Goal: Task Accomplishment & Management: Manage account settings

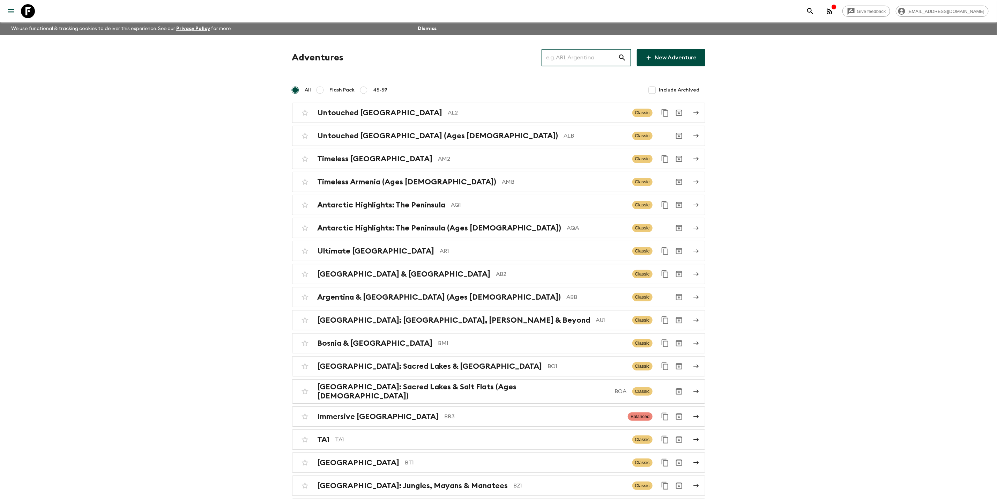
click at [557, 59] on input "text" at bounding box center [580, 58] width 76 height 20
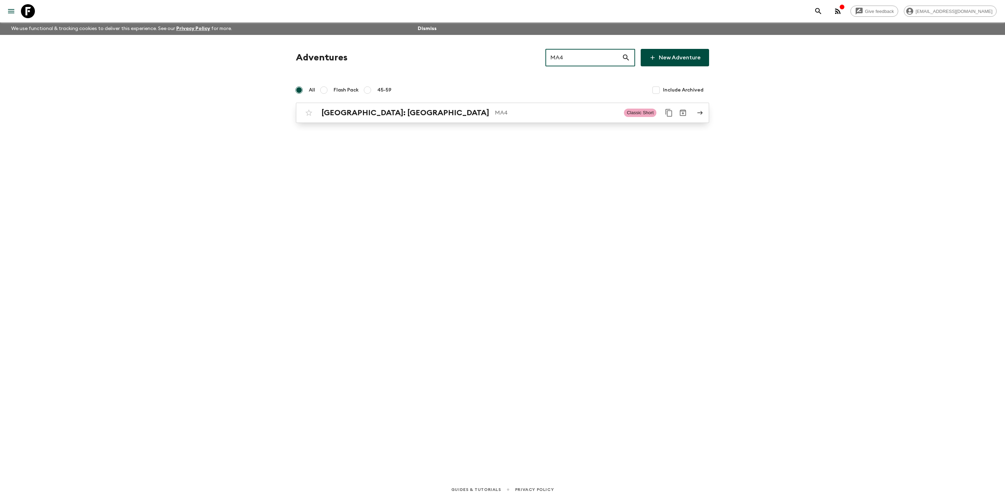
type input "MA4"
click at [538, 116] on p "MA4" at bounding box center [557, 113] width 124 height 8
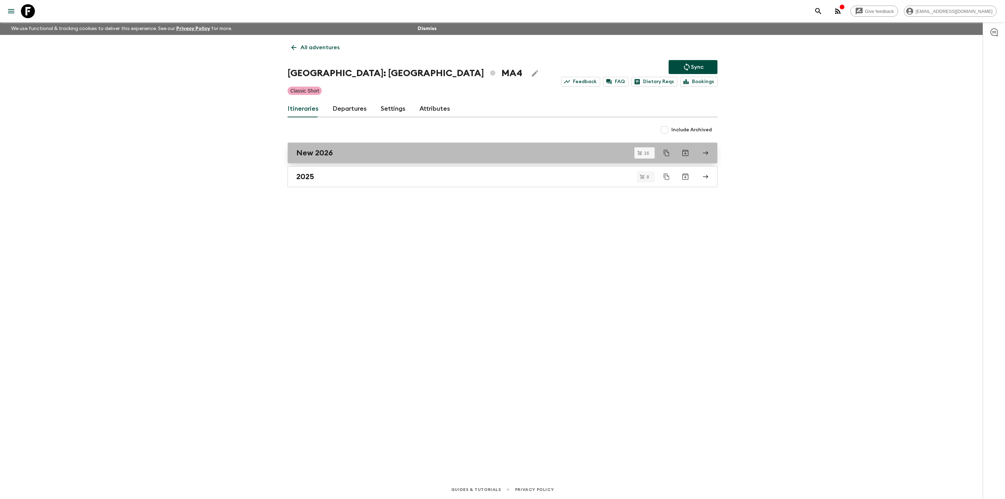
click at [707, 145] on link "New 2026" at bounding box center [503, 152] width 430 height 21
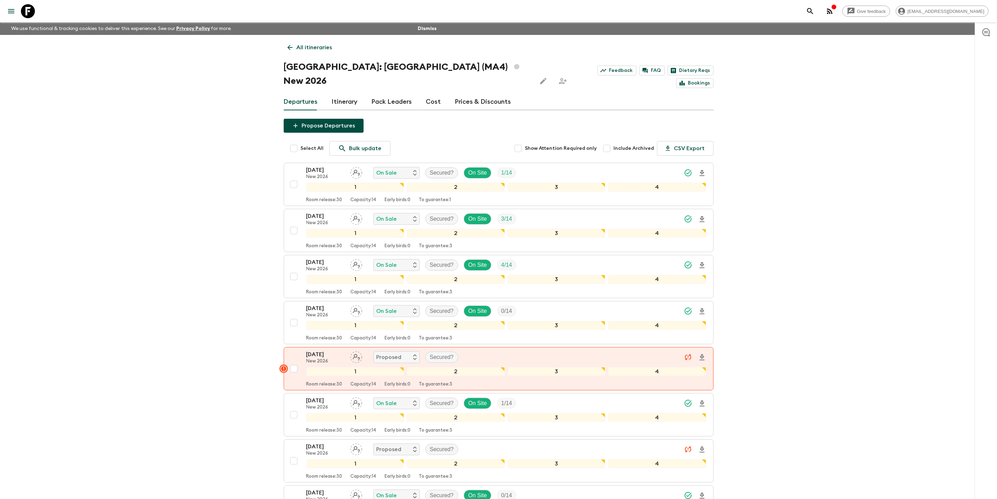
click at [470, 94] on link "Prices & Discounts" at bounding box center [483, 102] width 56 height 17
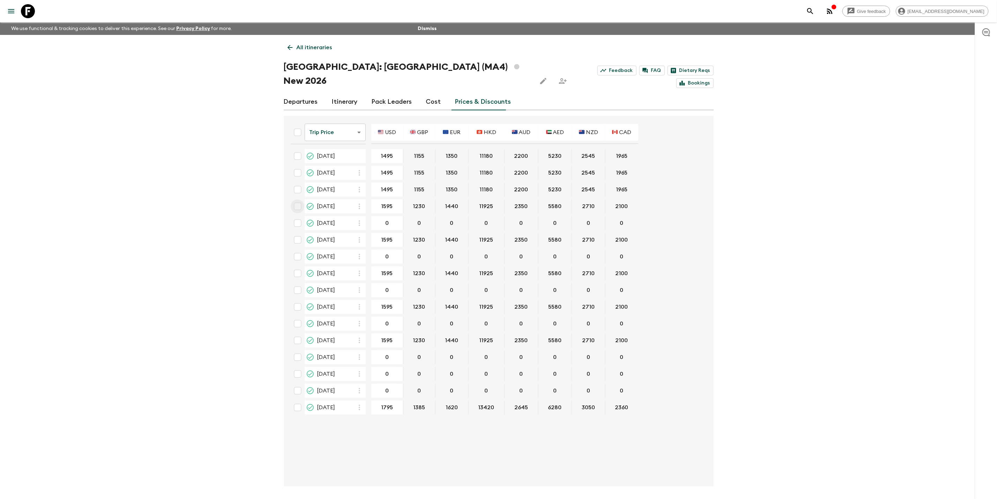
click at [302, 199] on input "checkbox" at bounding box center [298, 206] width 14 height 14
checkbox input "true"
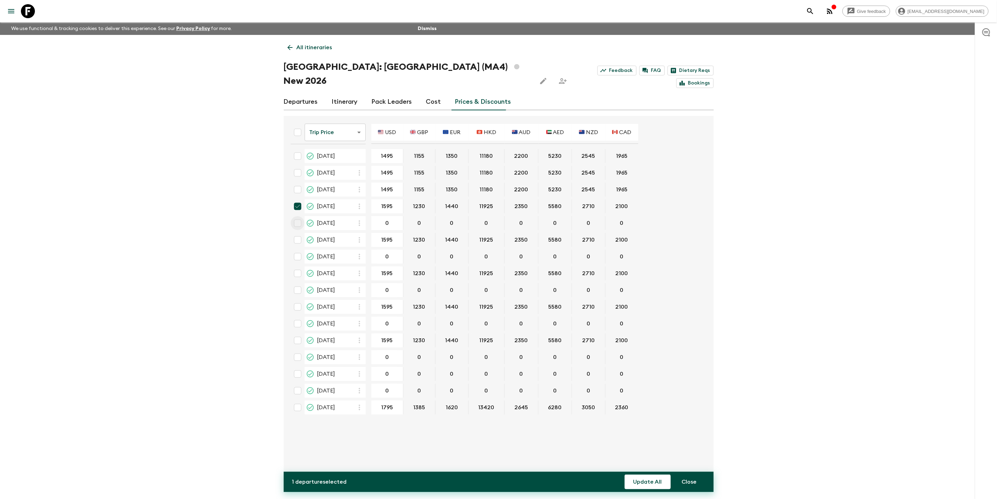
click at [296, 216] on input "checkbox" at bounding box center [298, 223] width 14 height 14
checkbox input "true"
click at [294, 233] on input "checkbox" at bounding box center [298, 240] width 14 height 14
checkbox input "true"
click at [624, 335] on div "3 departures selected Update All Close" at bounding box center [499, 481] width 430 height 20
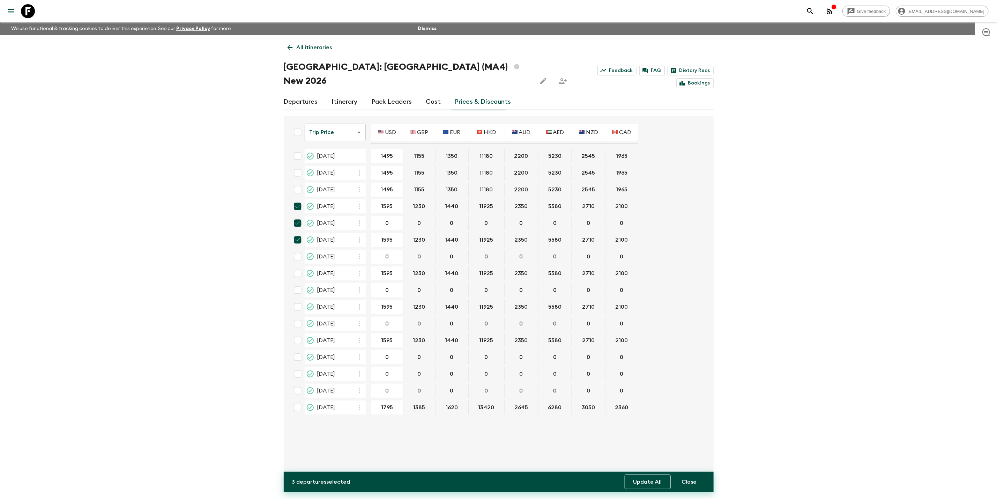
click at [639, 335] on button "Update All" at bounding box center [648, 481] width 46 height 15
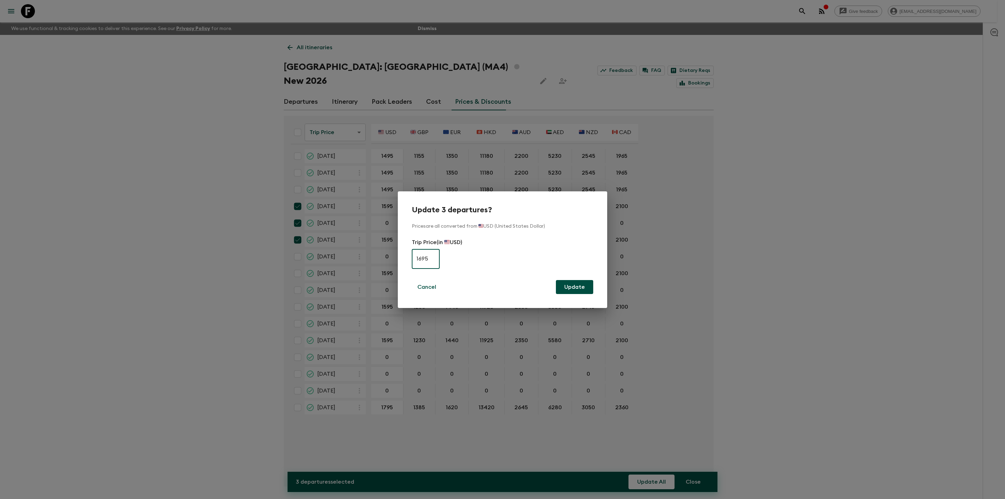
type input "1695"
click at [556, 280] on button "Update" at bounding box center [574, 287] width 37 height 14
checkbox input "false"
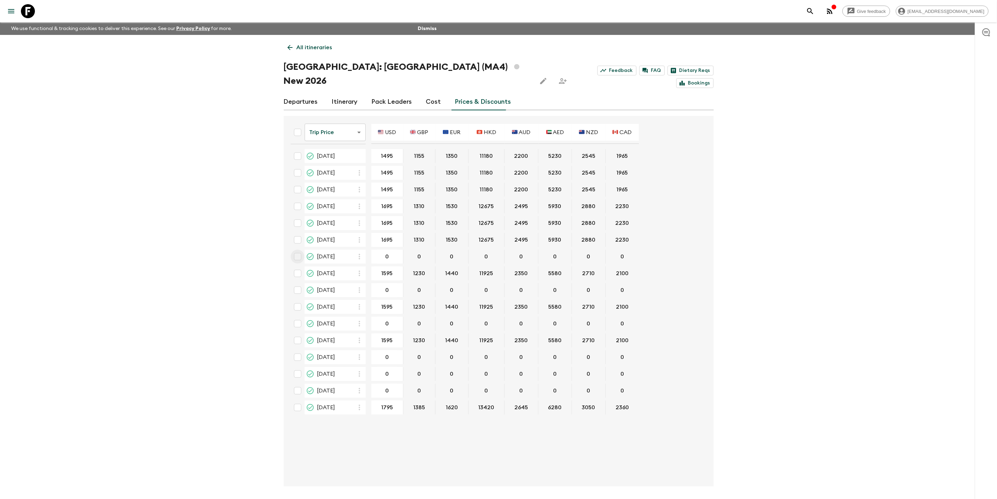
click at [301, 250] on input "checkbox" at bounding box center [298, 257] width 14 height 14
checkbox input "true"
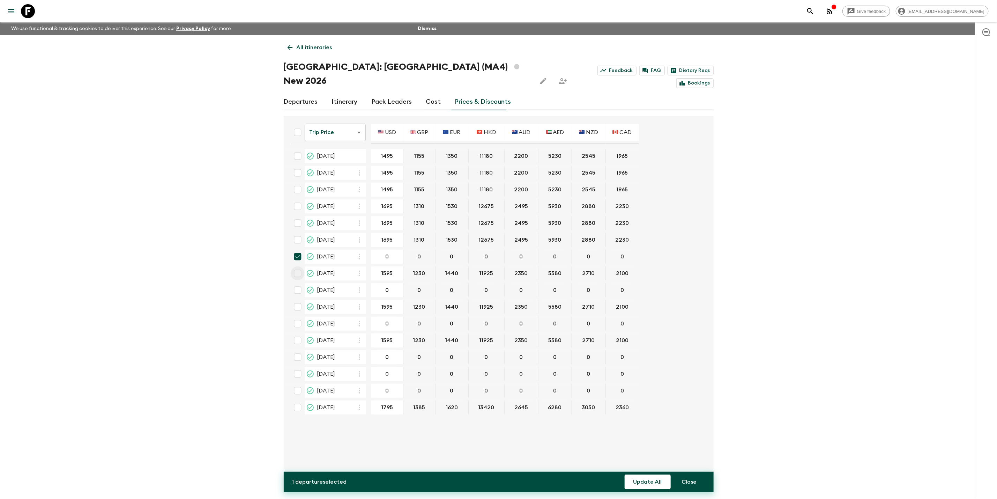
click at [298, 266] on input "checkbox" at bounding box center [298, 273] width 14 height 14
checkbox input "true"
click at [299, 283] on input "checkbox" at bounding box center [298, 290] width 14 height 14
checkbox input "true"
click at [299, 300] on input "checkbox" at bounding box center [298, 307] width 14 height 14
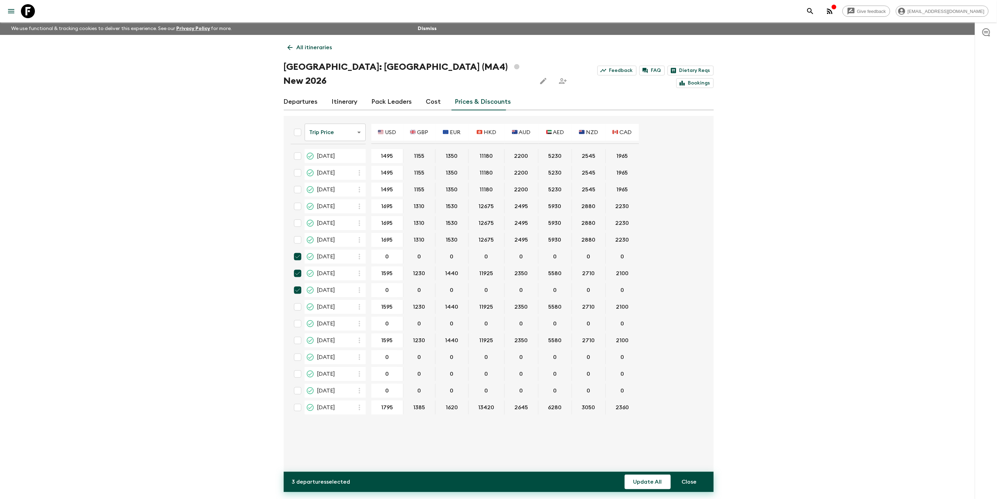
checkbox input "true"
click at [299, 317] on input "checkbox" at bounding box center [298, 324] width 14 height 14
checkbox input "true"
click at [634, 335] on button "Update All" at bounding box center [648, 481] width 46 height 15
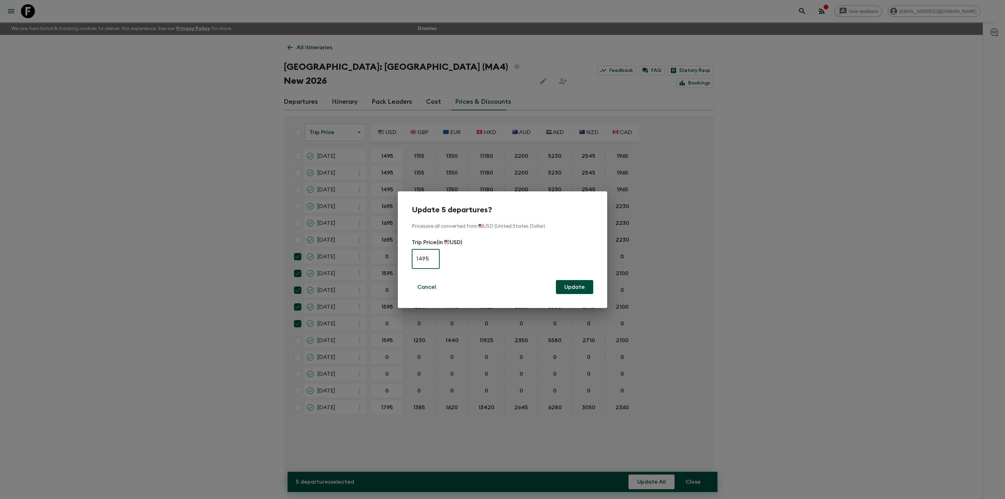
type input "1495"
click at [556, 280] on button "Update" at bounding box center [574, 287] width 37 height 14
checkbox input "false"
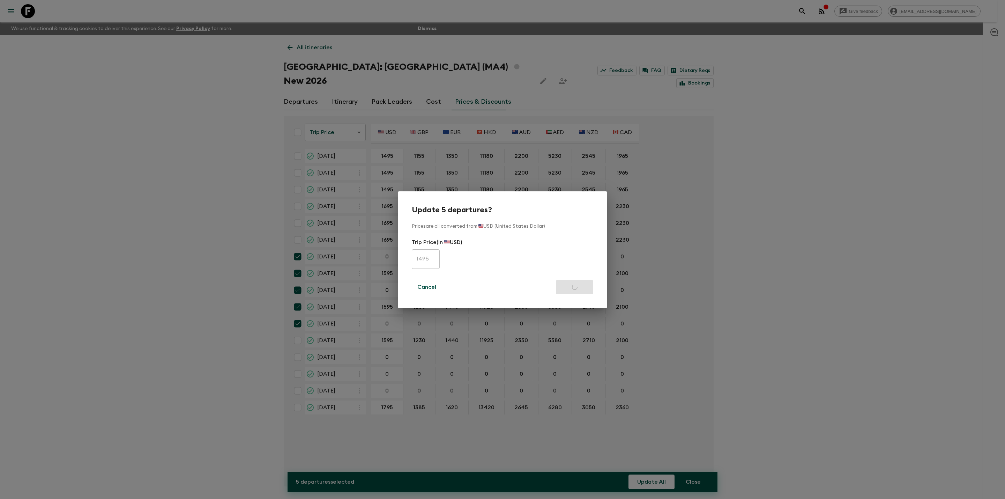
checkbox input "false"
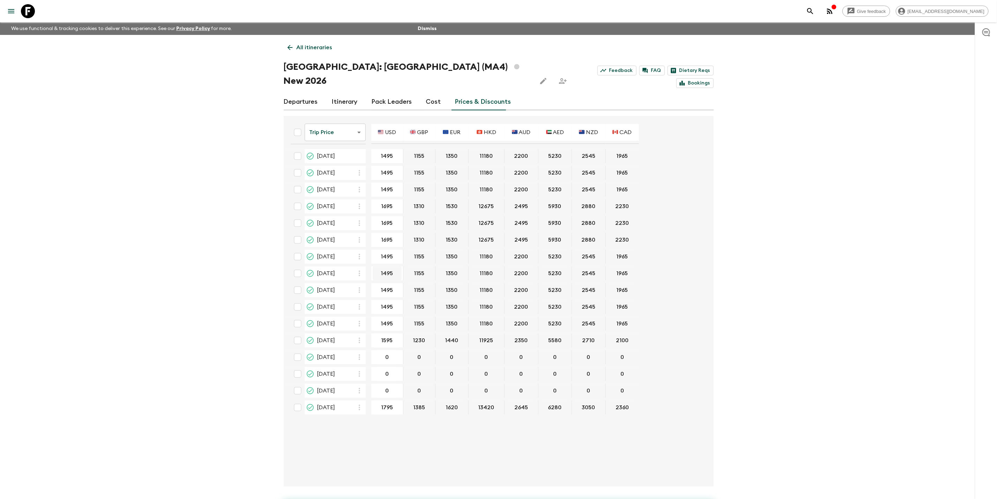
type input "1495"
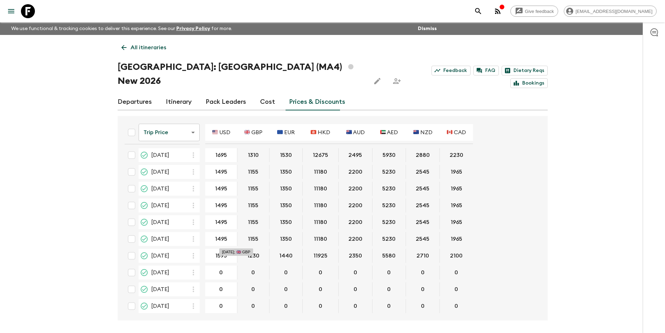
scroll to position [103, 0]
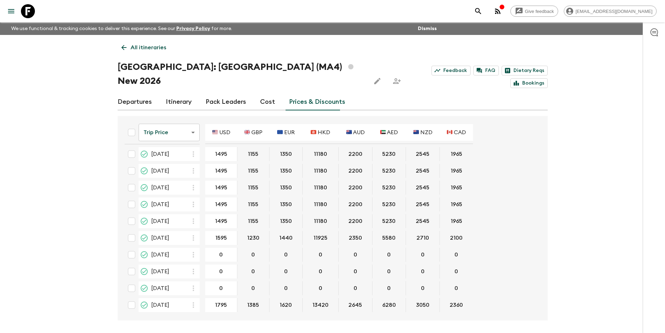
drag, startPoint x: 134, startPoint y: 223, endPoint x: 134, endPoint y: 241, distance: 17.8
click at [134, 231] on input "checkbox" at bounding box center [132, 238] width 14 height 14
checkbox input "true"
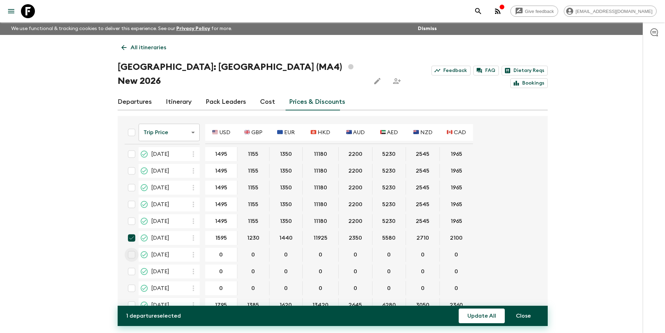
click at [133, 247] on input "checkbox" at bounding box center [132, 254] width 14 height 14
checkbox input "true"
click at [134, 264] on input "checkbox" at bounding box center [132, 271] width 14 height 14
checkbox input "true"
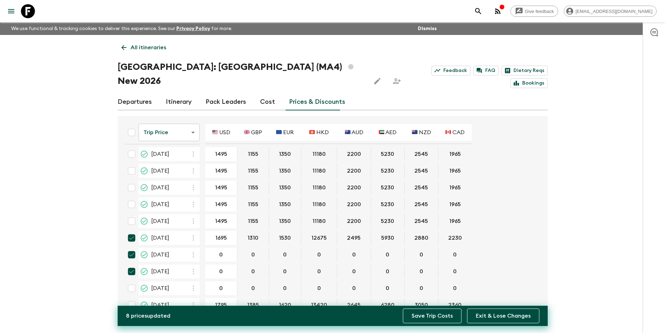
type input "1695"
click at [440, 319] on button "Save Trip Costs" at bounding box center [432, 315] width 59 height 15
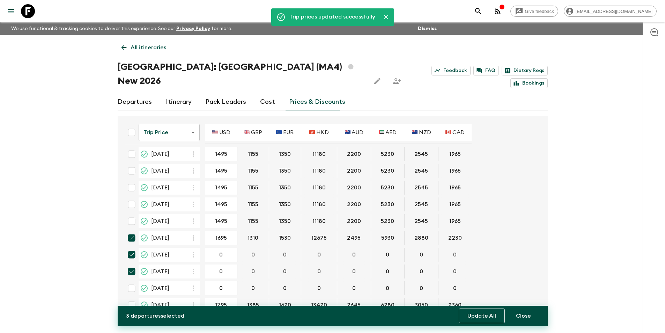
click at [470, 311] on button "Update All" at bounding box center [482, 315] width 46 height 15
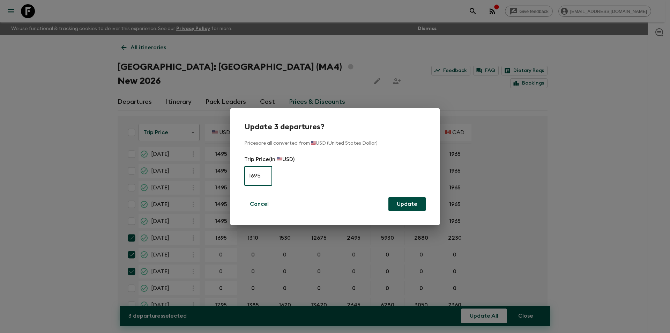
type input "1695"
click at [388, 197] on button "Update" at bounding box center [406, 204] width 37 height 14
checkbox input "false"
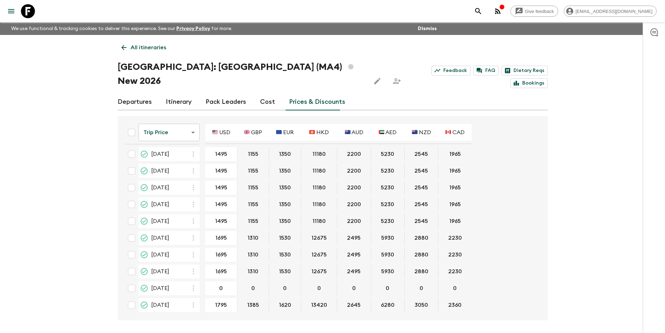
click at [135, 281] on input "checkbox" at bounding box center [132, 288] width 14 height 14
checkbox input "true"
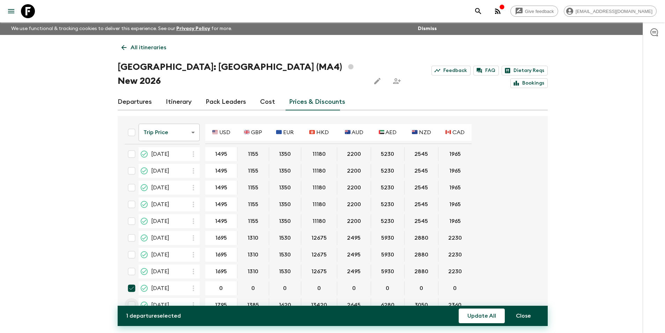
click at [128, 298] on input "checkbox" at bounding box center [132, 305] width 14 height 14
checkbox input "true"
click at [478, 313] on button "Update All" at bounding box center [482, 315] width 46 height 15
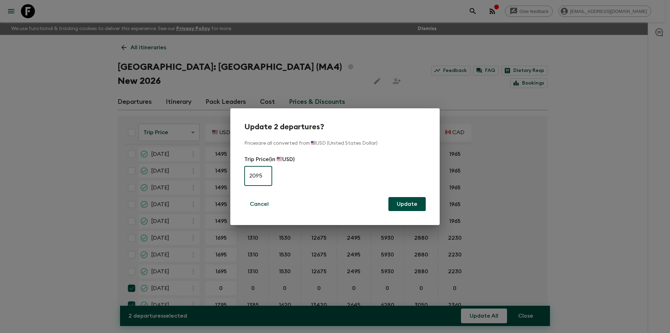
type input "2095"
click at [388, 197] on button "Update" at bounding box center [406, 204] width 37 height 14
checkbox input "false"
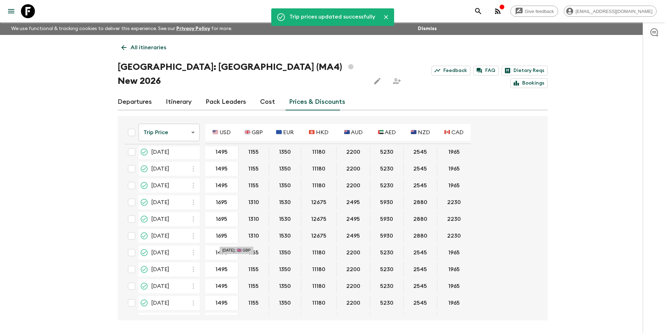
scroll to position [0, 0]
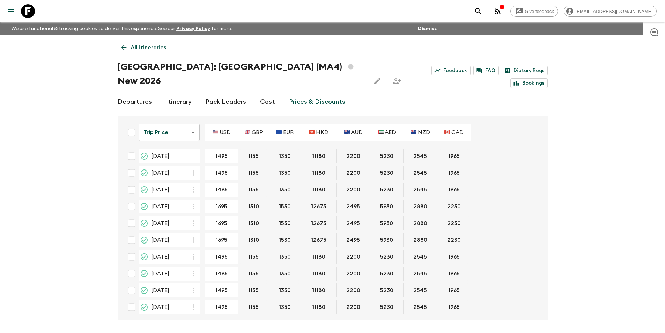
click at [120, 47] on link "All itineraries" at bounding box center [144, 47] width 52 height 14
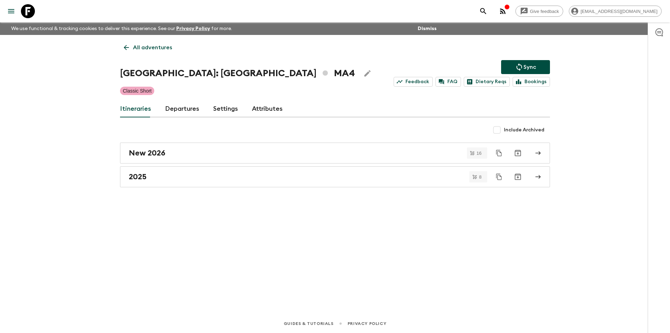
click at [540, 68] on button "Sync" at bounding box center [525, 67] width 49 height 14
click at [238, 156] on div "New 2026" at bounding box center [328, 152] width 399 height 9
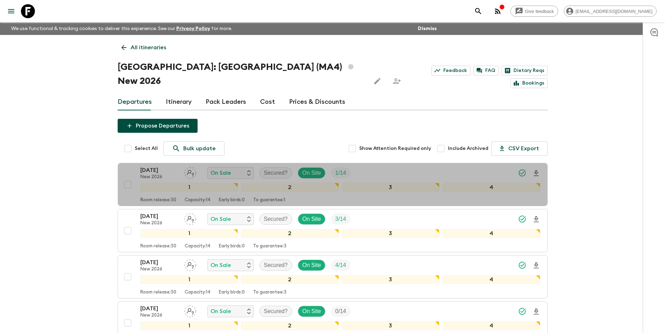
click at [285, 197] on p "To guarantee: 1" at bounding box center [269, 200] width 32 height 6
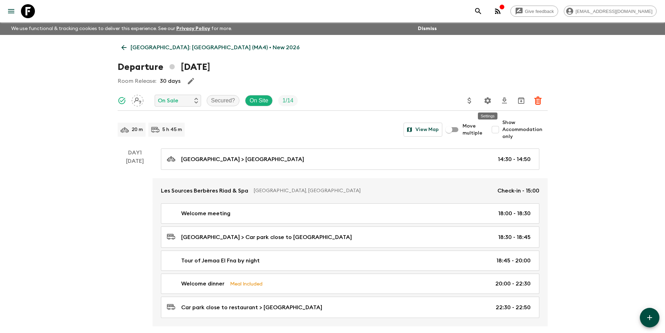
click at [492, 100] on button "Settings" at bounding box center [488, 101] width 14 height 14
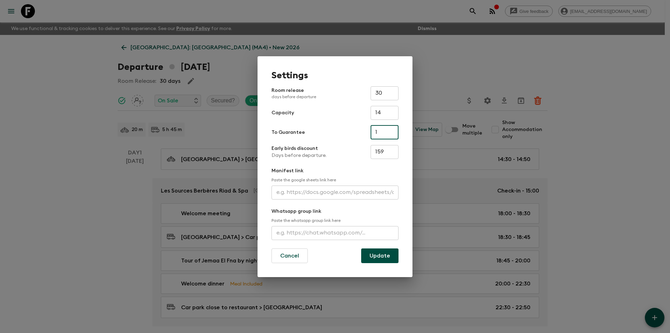
click at [380, 133] on input "1" at bounding box center [385, 132] width 28 height 14
type input "3"
click at [367, 256] on button "Update" at bounding box center [379, 255] width 37 height 15
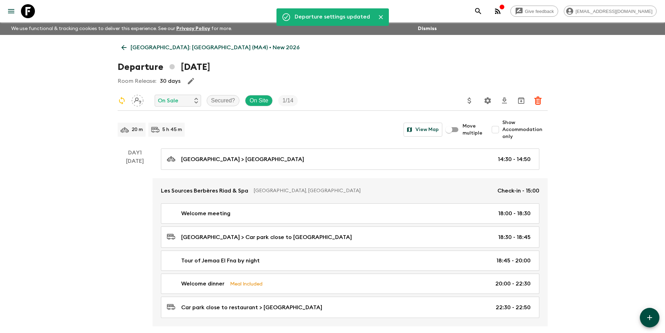
click at [125, 43] on link "[GEOGRAPHIC_DATA]: [GEOGRAPHIC_DATA] (MA4) • New 2026" at bounding box center [211, 47] width 186 height 14
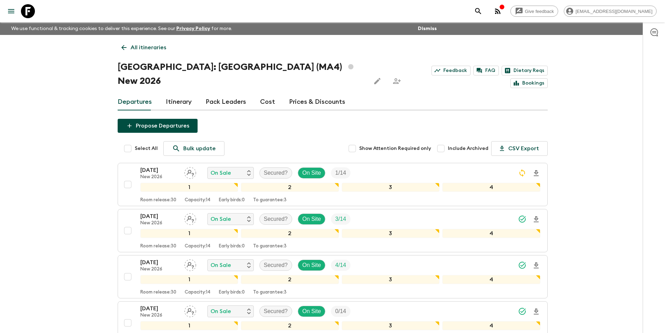
click at [120, 46] on icon at bounding box center [124, 48] width 8 height 8
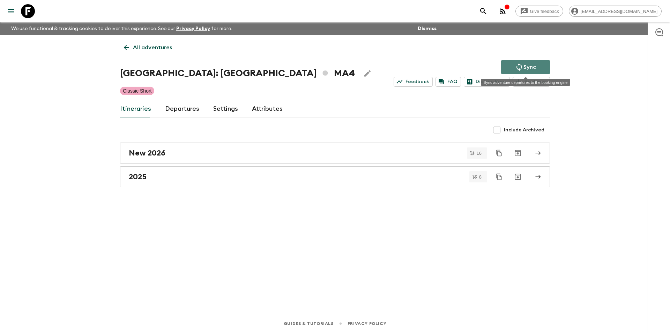
click at [537, 62] on button "Sync" at bounding box center [525, 67] width 49 height 14
click at [393, 148] on div "New 2026" at bounding box center [328, 152] width 399 height 9
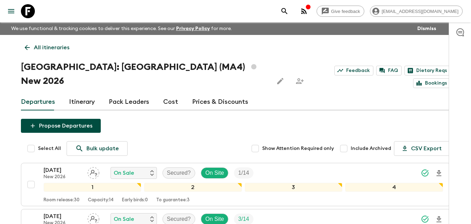
click at [27, 48] on icon at bounding box center [27, 48] width 8 height 8
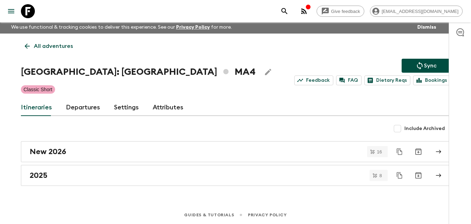
scroll to position [2, 0]
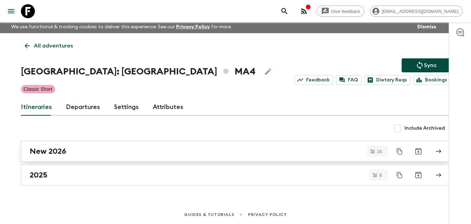
click at [172, 147] on div "New 2026" at bounding box center [229, 151] width 399 height 9
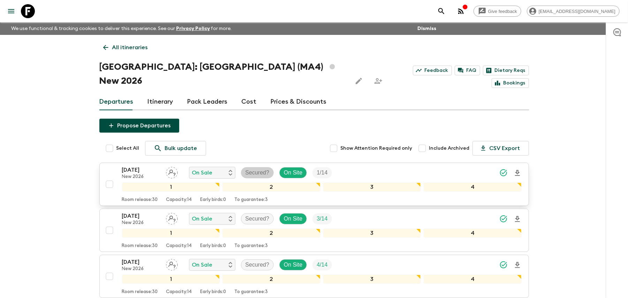
click at [260, 169] on p "Secured?" at bounding box center [258, 173] width 24 height 8
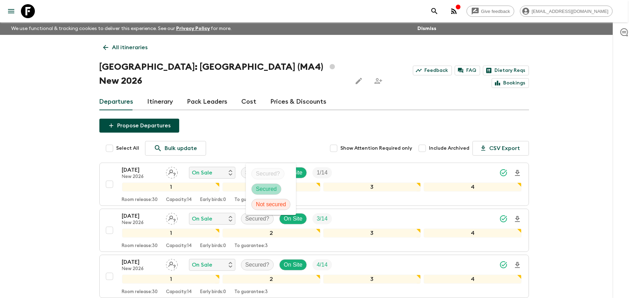
click at [258, 185] on p "Secured" at bounding box center [266, 189] width 21 height 8
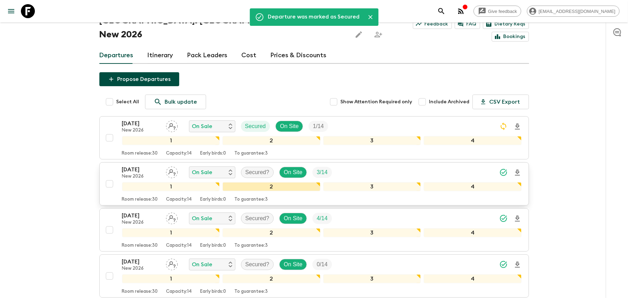
scroll to position [93, 0]
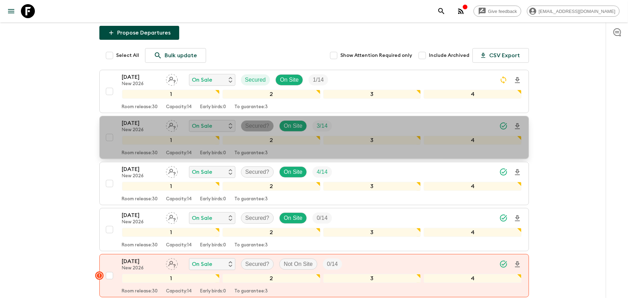
click at [259, 122] on p "Secured?" at bounding box center [258, 126] width 24 height 8
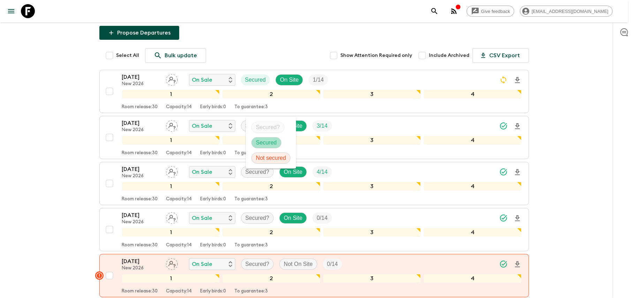
click at [261, 139] on p "Secured" at bounding box center [266, 143] width 21 height 8
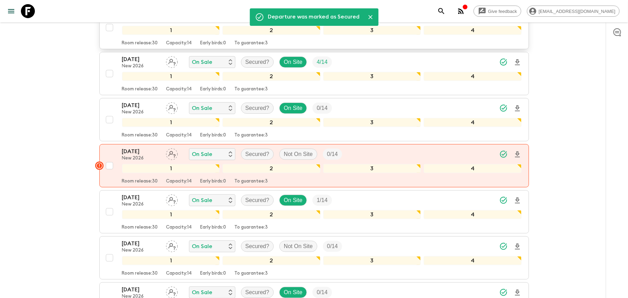
scroll to position [186, 0]
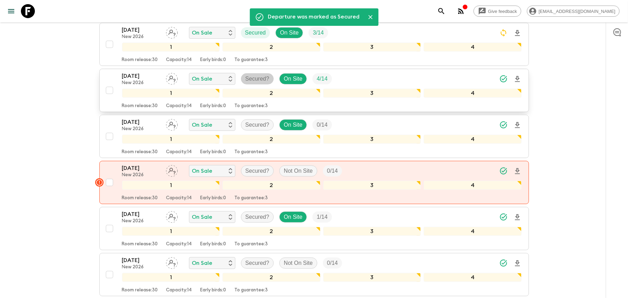
click at [258, 73] on div "Secured?" at bounding box center [257, 78] width 33 height 11
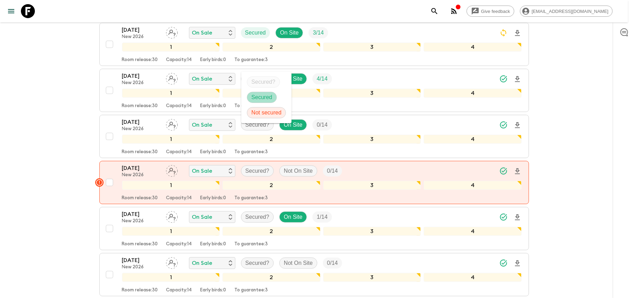
click at [258, 94] on p "Secured" at bounding box center [262, 97] width 21 height 8
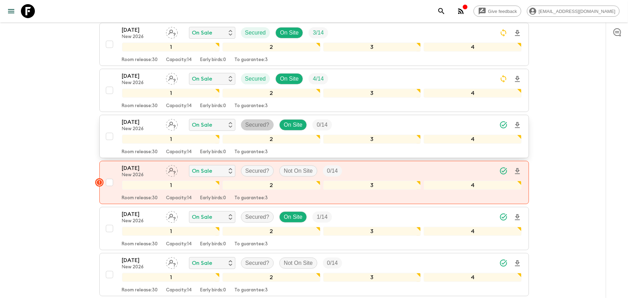
click at [257, 121] on p "Secured?" at bounding box center [258, 125] width 24 height 8
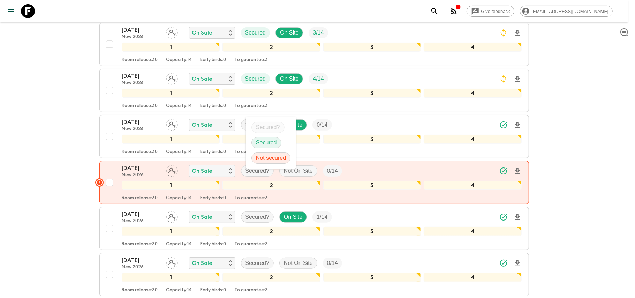
click at [262, 137] on div "Secured" at bounding box center [267, 142] width 30 height 11
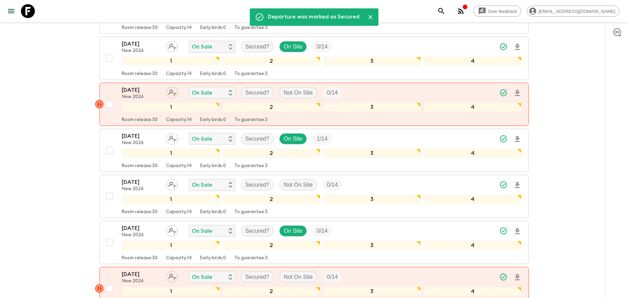
scroll to position [279, 0]
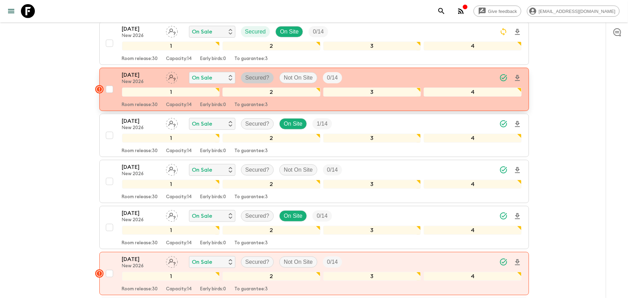
click at [270, 74] on p "Secured?" at bounding box center [258, 78] width 24 height 8
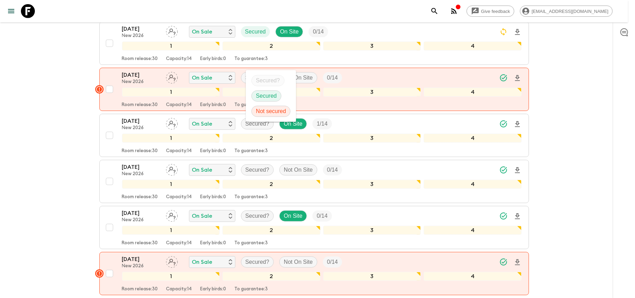
click at [266, 96] on p "Secured" at bounding box center [266, 96] width 21 height 8
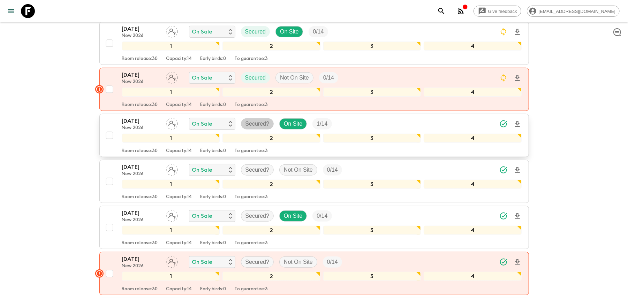
click at [260, 120] on p "Secured?" at bounding box center [258, 124] width 24 height 8
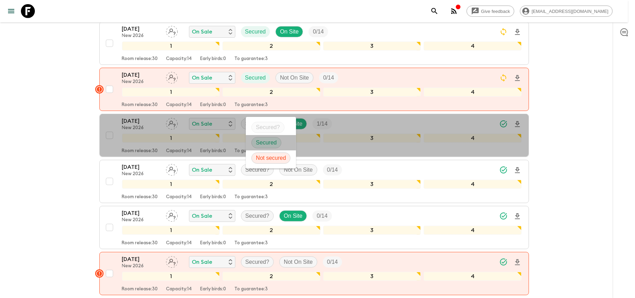
click at [256, 137] on li "Secured" at bounding box center [271, 142] width 50 height 15
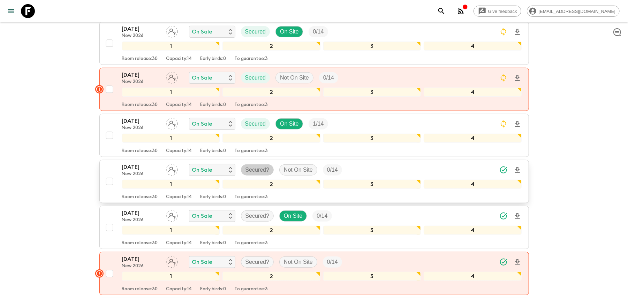
click at [266, 164] on div "Secured?" at bounding box center [257, 169] width 33 height 11
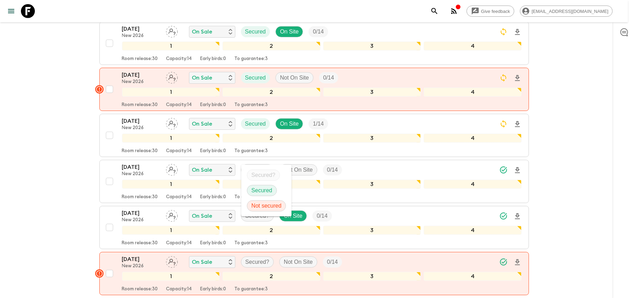
click at [272, 187] on p "Secured" at bounding box center [262, 190] width 21 height 8
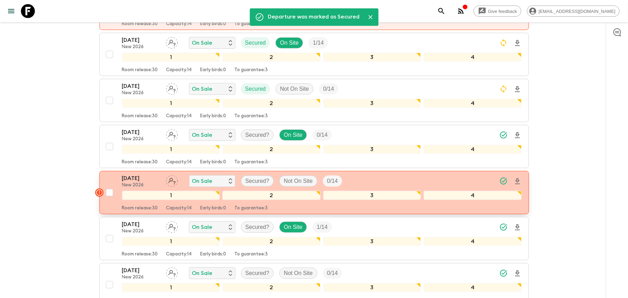
scroll to position [372, 0]
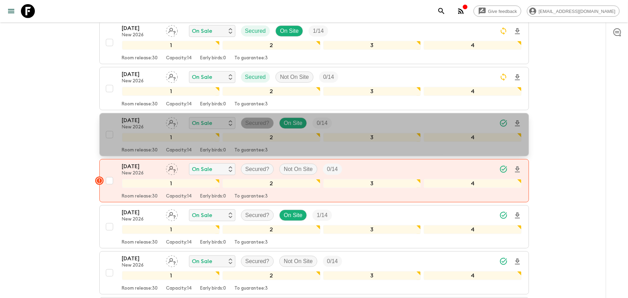
click at [263, 119] on p "Secured?" at bounding box center [258, 123] width 24 height 8
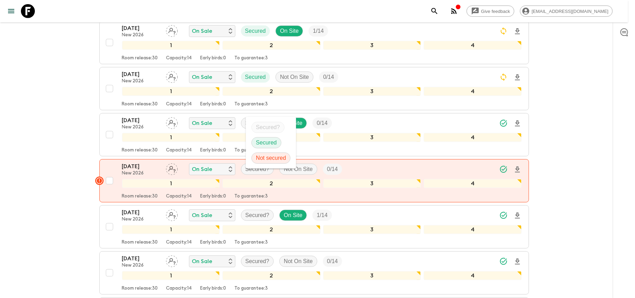
click at [259, 137] on div "Secured" at bounding box center [267, 142] width 30 height 11
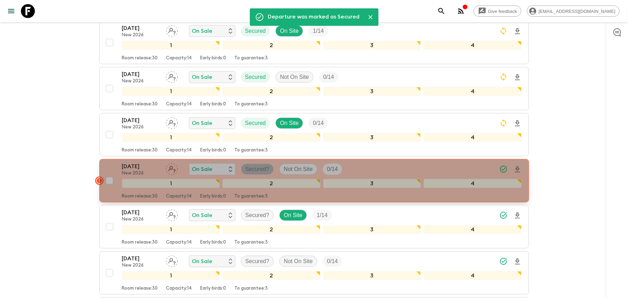
click at [250, 165] on p "Secured?" at bounding box center [258, 169] width 24 height 8
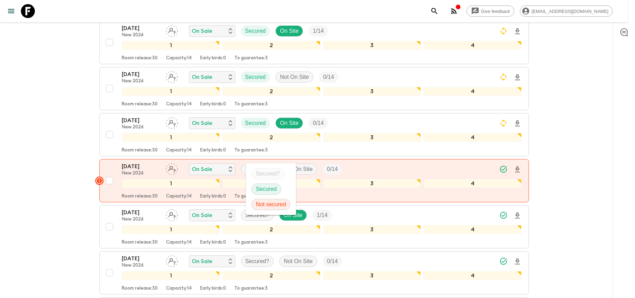
click at [265, 191] on p "Secured" at bounding box center [266, 189] width 21 height 8
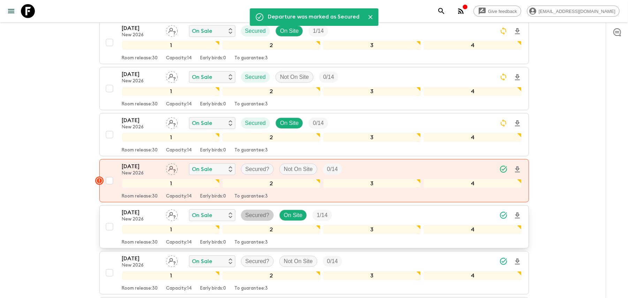
click at [258, 211] on p "Secured?" at bounding box center [258, 215] width 24 height 8
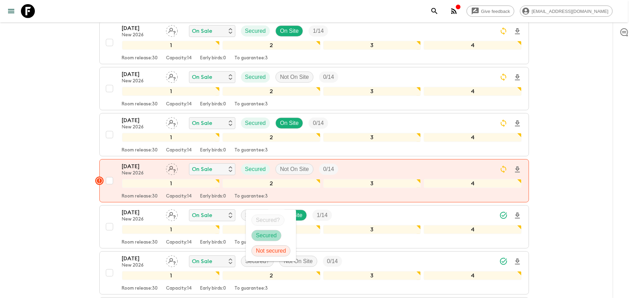
click at [257, 231] on div "Secured" at bounding box center [267, 235] width 30 height 11
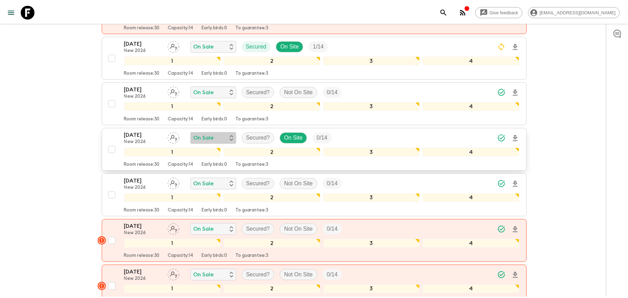
scroll to position [558, 0]
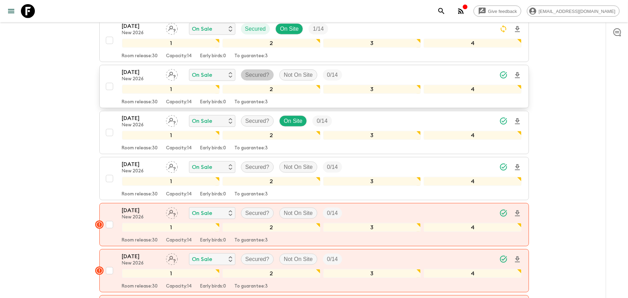
click at [254, 71] on p "Secured?" at bounding box center [258, 75] width 24 height 8
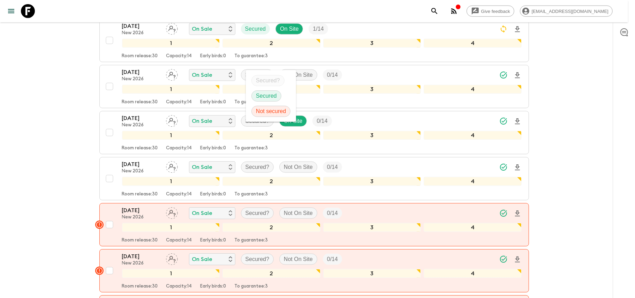
click at [267, 95] on p "Secured" at bounding box center [266, 96] width 21 height 8
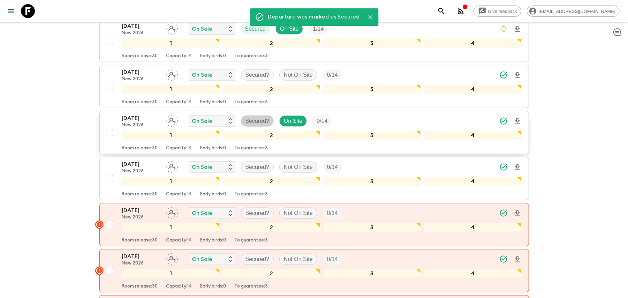
click at [258, 117] on p "Secured?" at bounding box center [258, 121] width 24 height 8
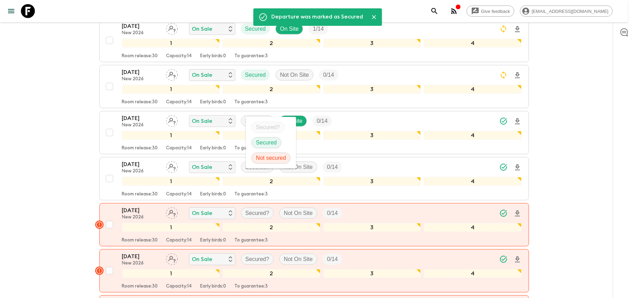
click at [260, 141] on p "Secured" at bounding box center [266, 143] width 21 height 8
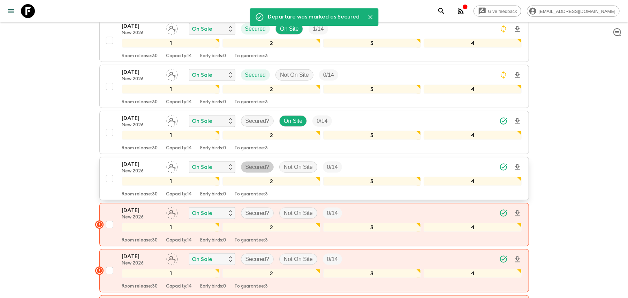
click at [266, 163] on p "Secured?" at bounding box center [258, 167] width 24 height 8
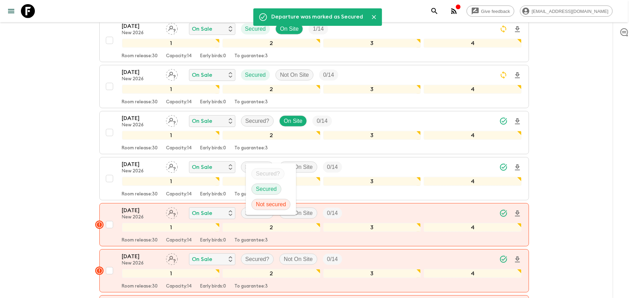
click at [267, 185] on p "Secured" at bounding box center [266, 189] width 21 height 8
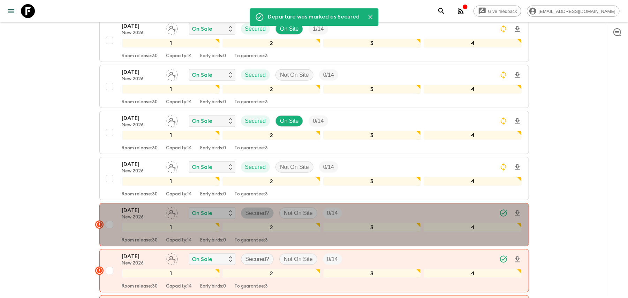
click at [258, 209] on p "Secured?" at bounding box center [258, 213] width 24 height 8
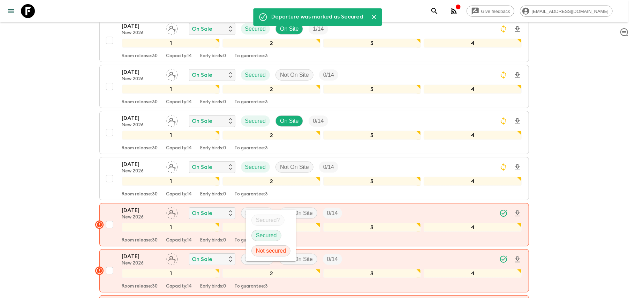
click at [258, 234] on p "Secured" at bounding box center [266, 235] width 21 height 8
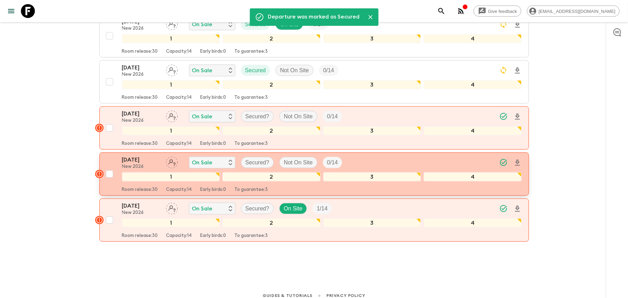
scroll to position [656, 0]
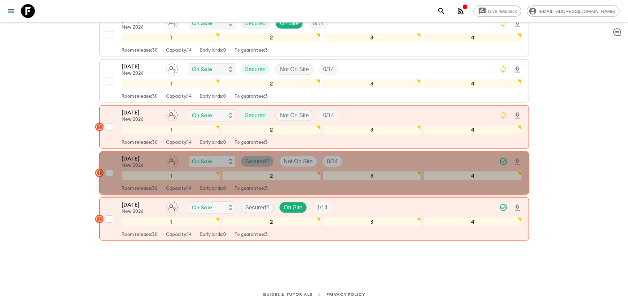
click at [263, 157] on p "Secured?" at bounding box center [258, 161] width 24 height 8
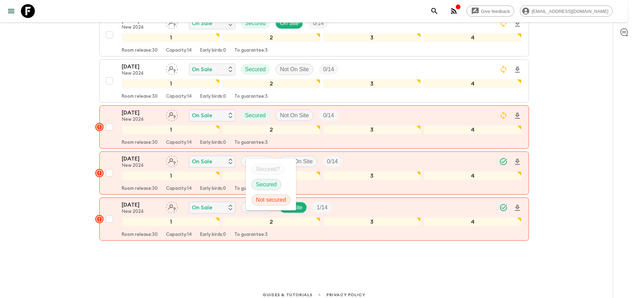
click at [257, 180] on p "Secured" at bounding box center [266, 184] width 21 height 8
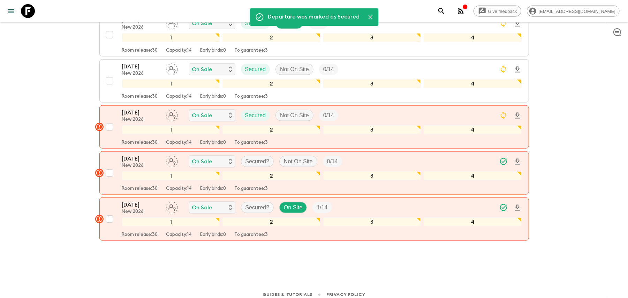
click at [253, 203] on p "Secured?" at bounding box center [258, 207] width 24 height 8
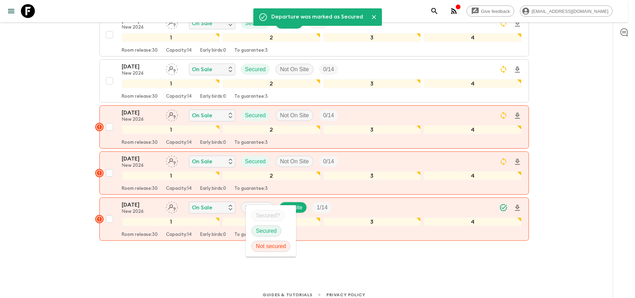
click at [262, 232] on p "Secured" at bounding box center [266, 231] width 21 height 8
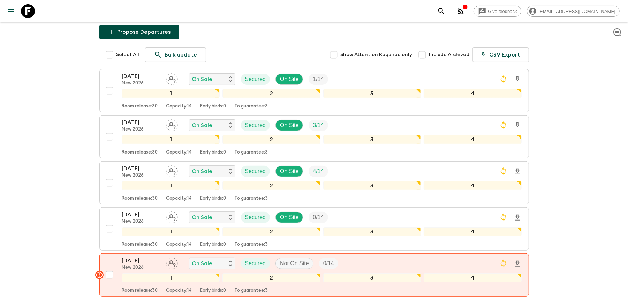
scroll to position [0, 0]
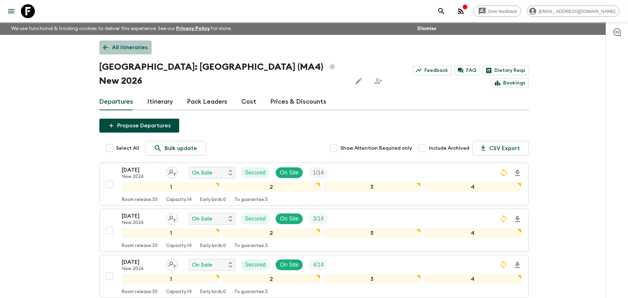
click at [109, 53] on link "All itineraries" at bounding box center [125, 47] width 52 height 14
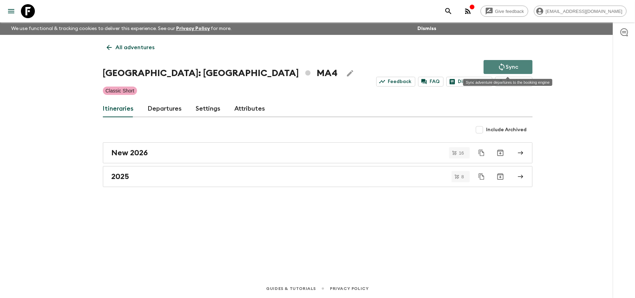
click at [511, 63] on p "Sync" at bounding box center [512, 67] width 13 height 8
click at [114, 46] on link "All adventures" at bounding box center [131, 47] width 56 height 14
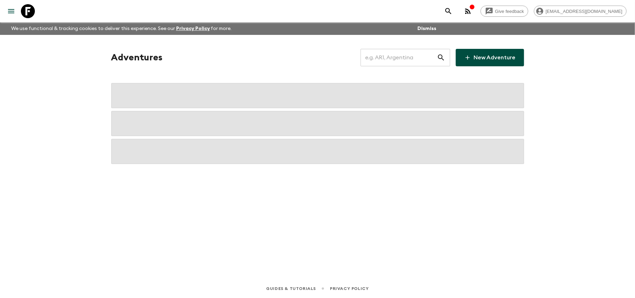
click at [434, 62] on input "text" at bounding box center [399, 58] width 76 height 20
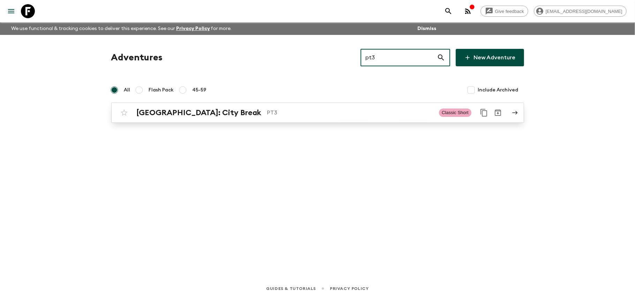
type input "pt3"
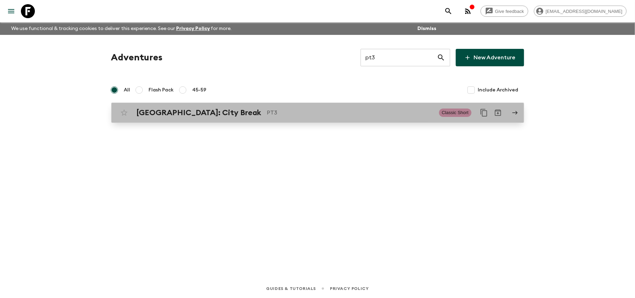
click at [373, 106] on div "[GEOGRAPHIC_DATA]: City Break PT3 Classic Short" at bounding box center [304, 113] width 374 height 14
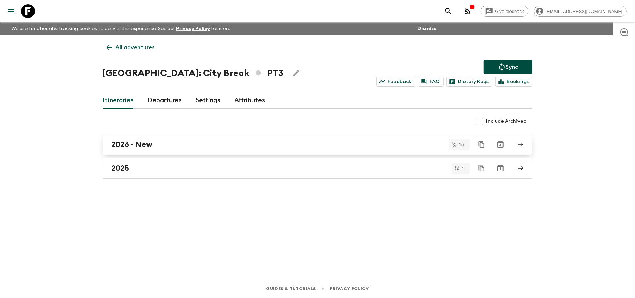
click at [258, 143] on div "2026 - New" at bounding box center [311, 144] width 399 height 9
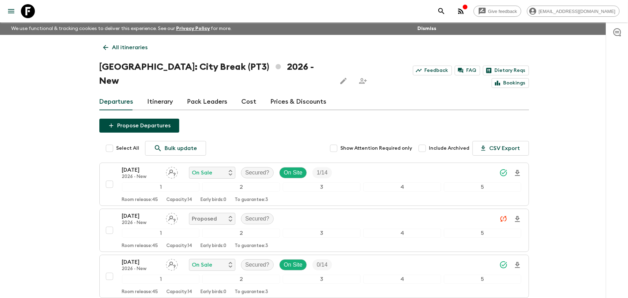
click at [256, 94] on div "Departures Itinerary Pack Leaders Cost Prices & Discounts" at bounding box center [314, 102] width 430 height 17
click at [251, 94] on link "Cost" at bounding box center [249, 102] width 15 height 17
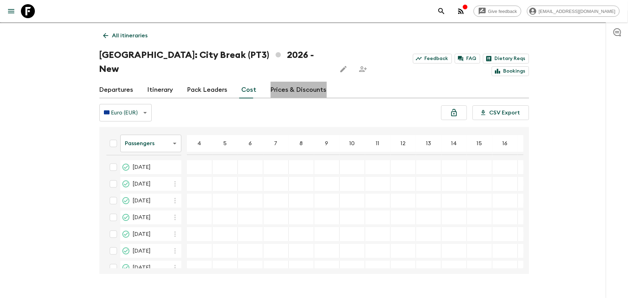
click at [295, 82] on link "Prices & Discounts" at bounding box center [299, 90] width 56 height 17
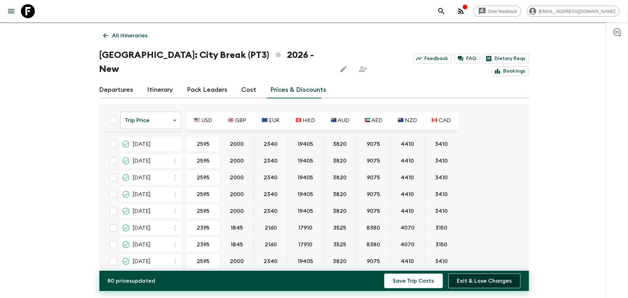
click at [514, 278] on button "Exit & Lose Changes" at bounding box center [485, 281] width 72 height 15
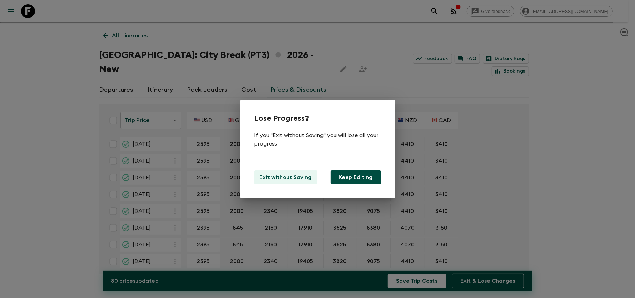
click at [289, 178] on p "Exit without Saving" at bounding box center [286, 177] width 52 height 8
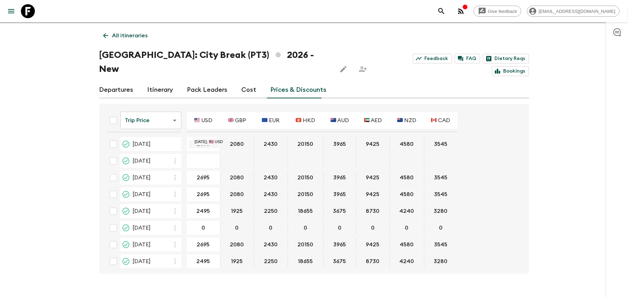
click at [213, 140] on input "2695" at bounding box center [203, 144] width 30 height 8
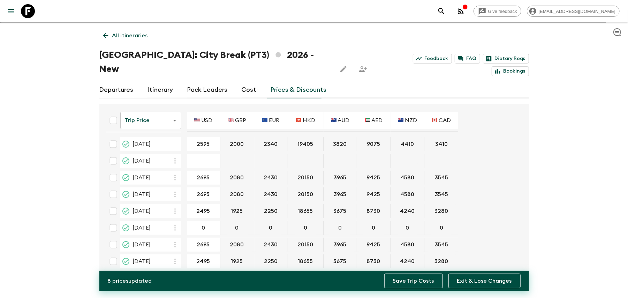
type input "2595"
click at [436, 283] on button "Save Trip Costs" at bounding box center [414, 281] width 59 height 15
type input "2595"
click at [410, 290] on div "8 price s updated Save Trip Costs Exit & Lose Changes" at bounding box center [314, 281] width 430 height 20
click at [416, 285] on button "Save Trip Costs" at bounding box center [414, 281] width 59 height 15
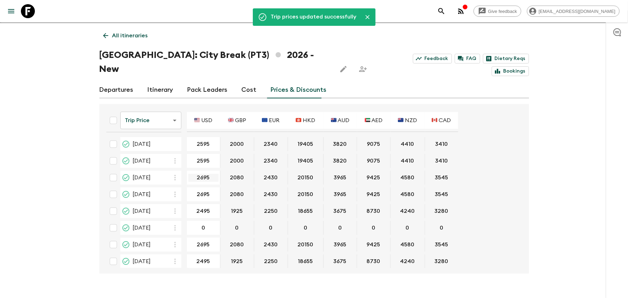
click at [211, 174] on input "2695" at bounding box center [203, 178] width 30 height 8
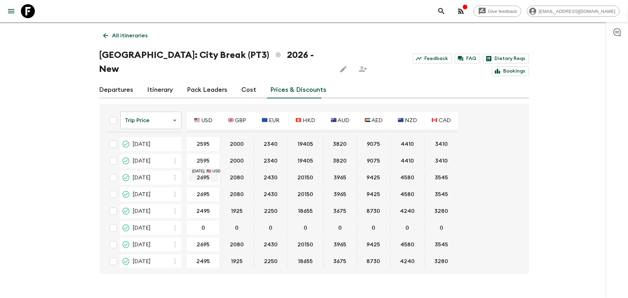
click at [211, 174] on input "2695" at bounding box center [203, 178] width 30 height 8
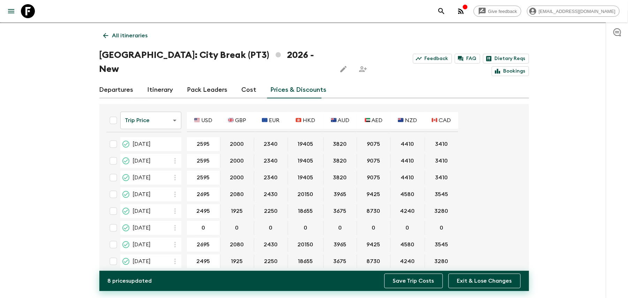
type input "2595"
click at [423, 283] on button "Save Trip Costs" at bounding box center [414, 281] width 59 height 15
type input "2595"
click at [416, 284] on button "Save Trip Costs" at bounding box center [414, 281] width 59 height 15
type input "2395"
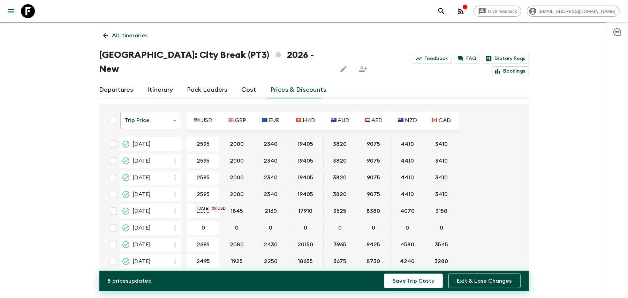
click at [385, 274] on button "Save Trip Costs" at bounding box center [414, 281] width 59 height 15
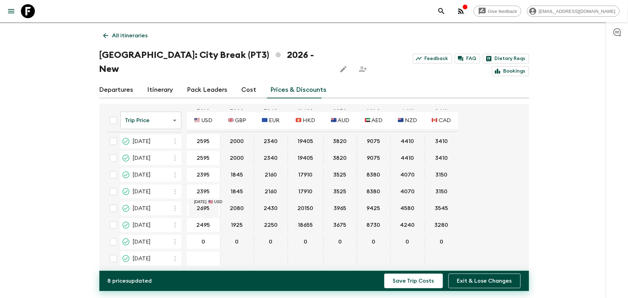
type input "2395"
click at [428, 285] on button "Save Trip Costs" at bounding box center [414, 281] width 59 height 15
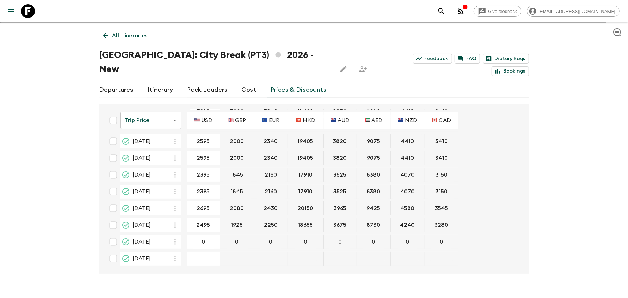
click at [204, 201] on div "2695 ​" at bounding box center [203, 208] width 30 height 14
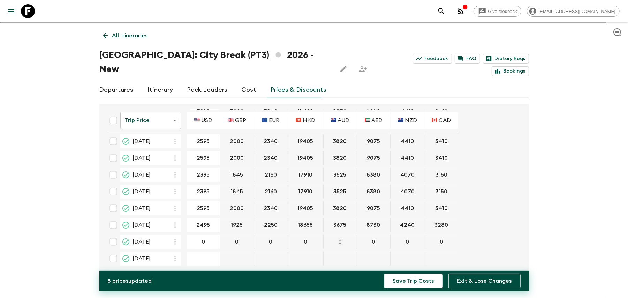
type input "2595"
click at [404, 271] on div "8 price s updated Save Trip Costs Exit & Lose Changes" at bounding box center [314, 281] width 430 height 20
click at [404, 280] on button "Save Trip Costs" at bounding box center [414, 281] width 59 height 15
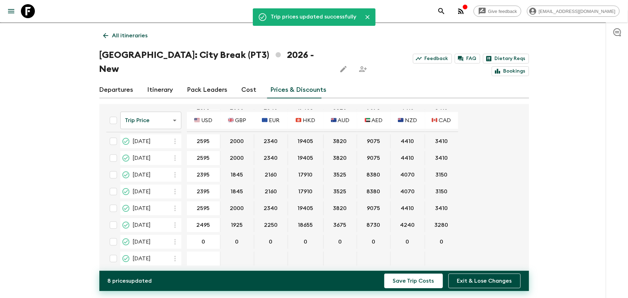
scroll to position [31, 0]
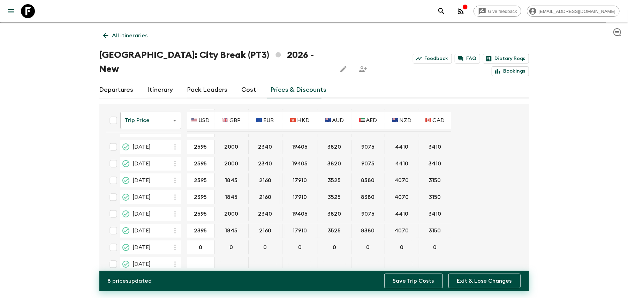
type input "2395"
click at [411, 284] on button "Save Trip Costs" at bounding box center [414, 281] width 59 height 15
type input "2495"
click at [415, 274] on button "Save Trip Costs" at bounding box center [414, 281] width 59 height 15
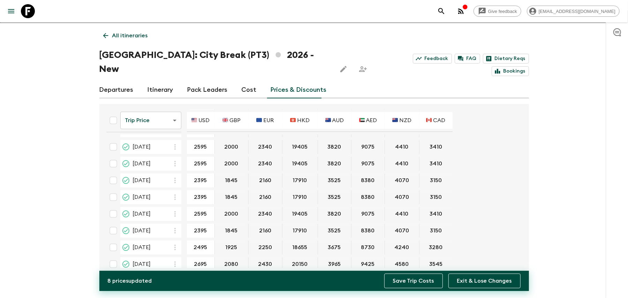
type input "2695"
click at [422, 285] on button "Save Trip Costs" at bounding box center [414, 281] width 59 height 15
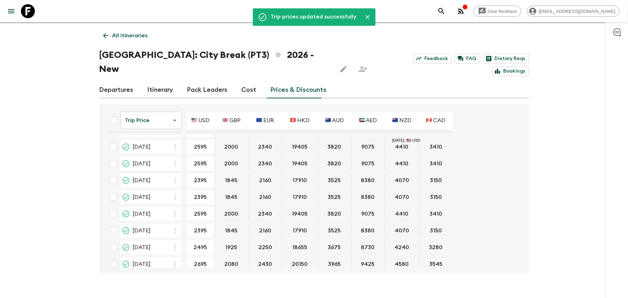
click at [548, 126] on div "Give feedback [EMAIL_ADDRESS][DOMAIN_NAME] We use functional & tracking cookies…" at bounding box center [314, 150] width 628 height 324
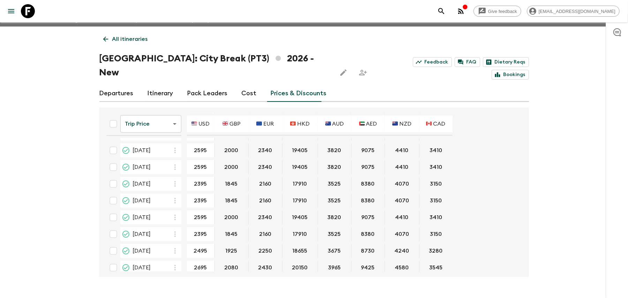
scroll to position [12, 0]
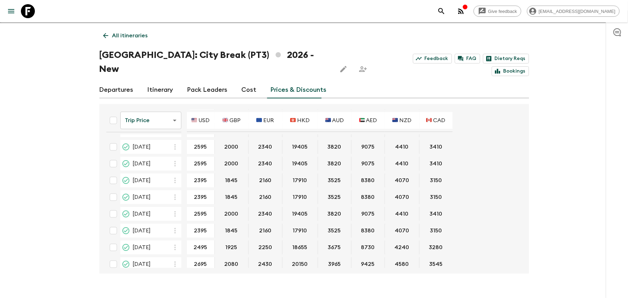
click at [117, 30] on link "All itineraries" at bounding box center [125, 36] width 52 height 14
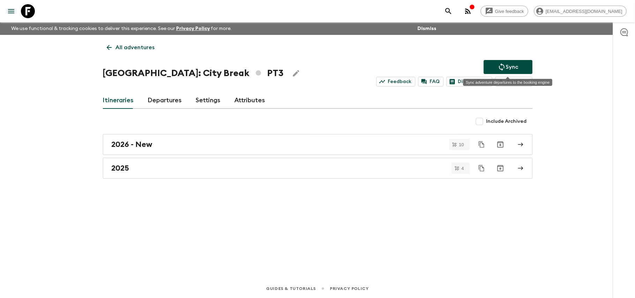
click at [521, 66] on button "Sync" at bounding box center [508, 67] width 49 height 14
